Goal: Find specific page/section

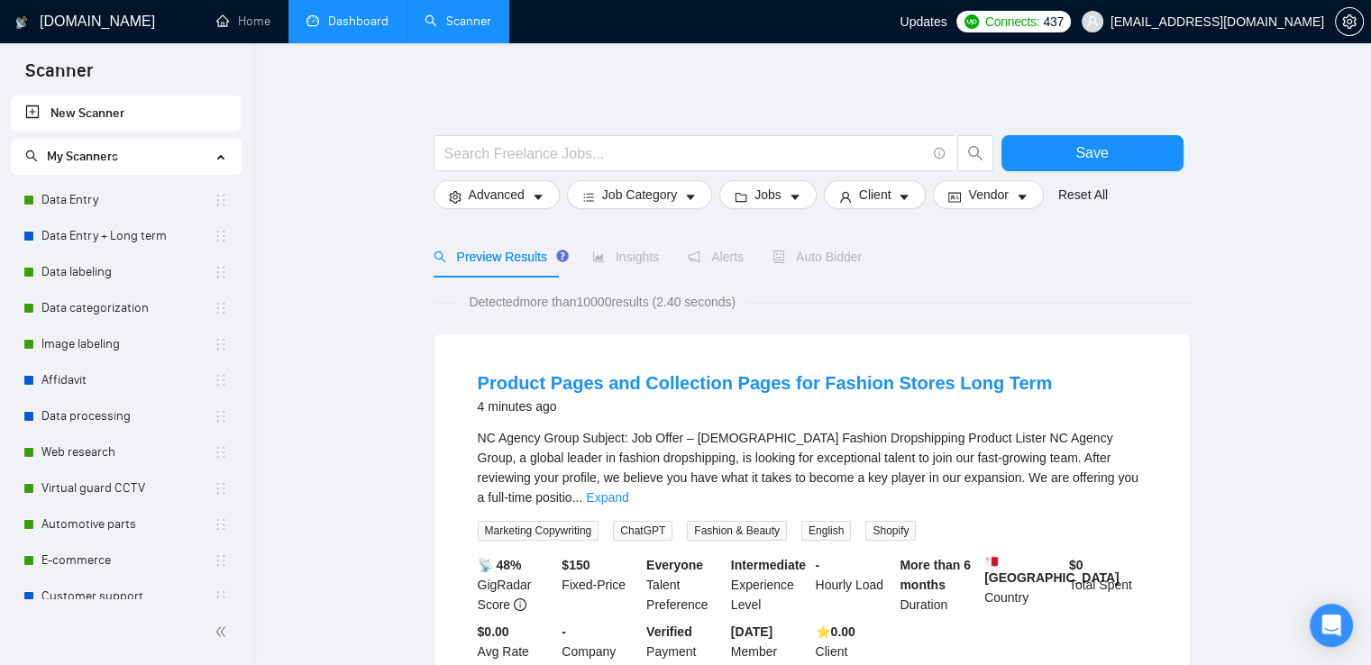
click at [350, 15] on link "Dashboard" at bounding box center [347, 21] width 82 height 15
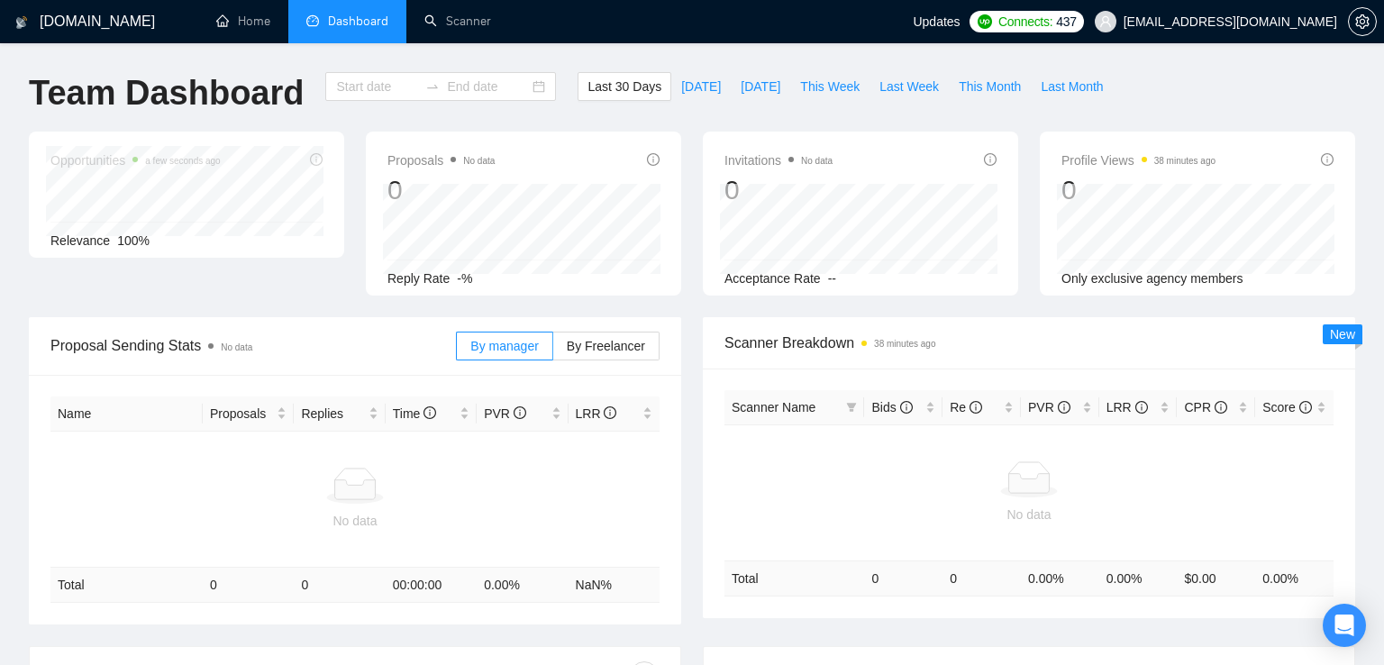
type input "[DATE]"
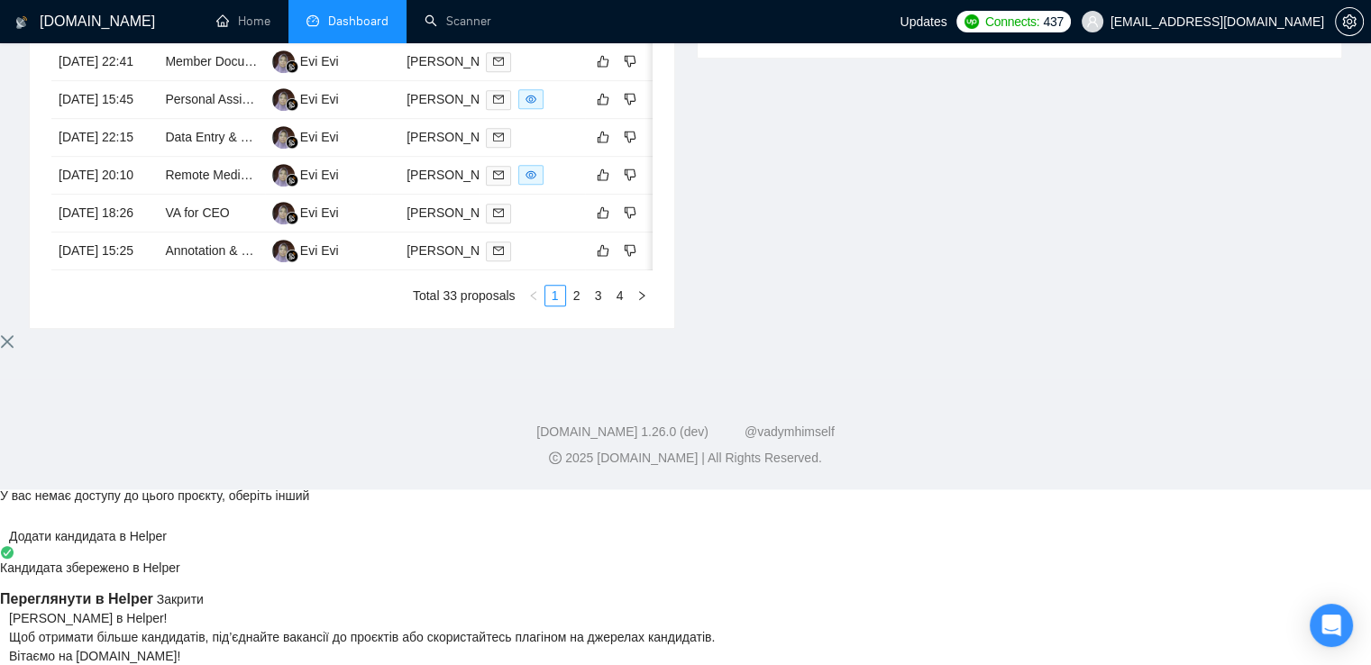
scroll to position [945, 0]
